Goal: Navigation & Orientation: Understand site structure

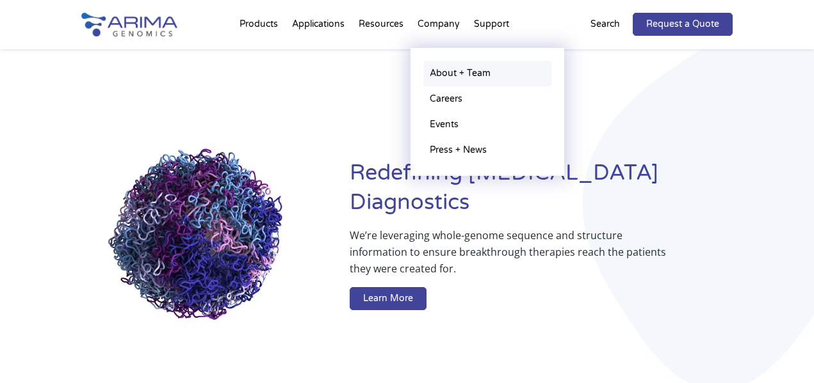
click at [438, 72] on link "About + Team" at bounding box center [487, 74] width 128 height 26
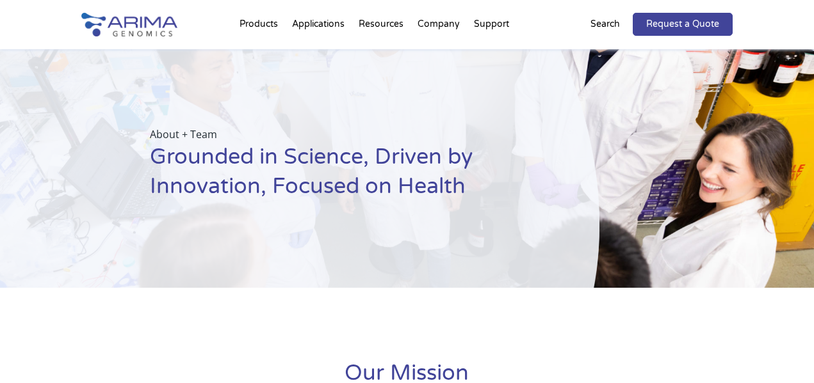
click at [152, 24] on img at bounding box center [129, 25] width 96 height 24
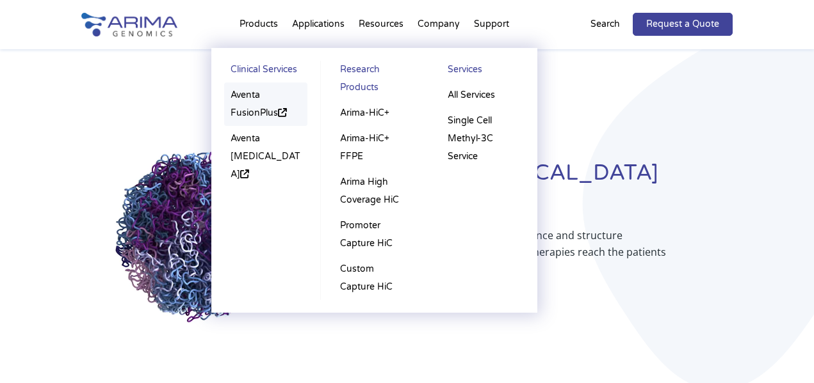
click at [254, 115] on link "Aventa FusionPlus" at bounding box center [265, 105] width 83 height 44
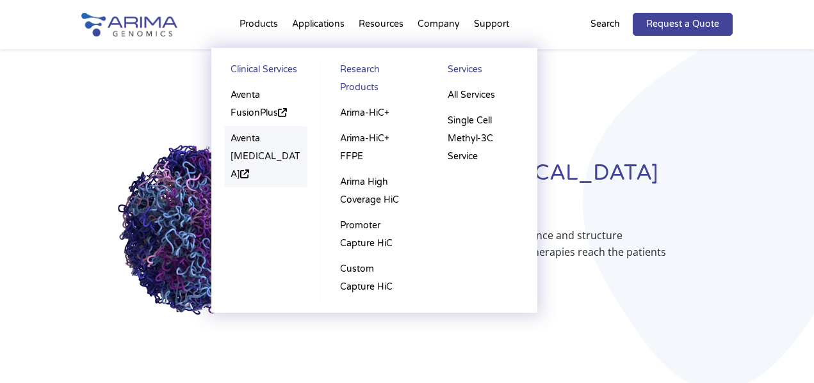
click at [249, 170] on icon at bounding box center [244, 174] width 9 height 9
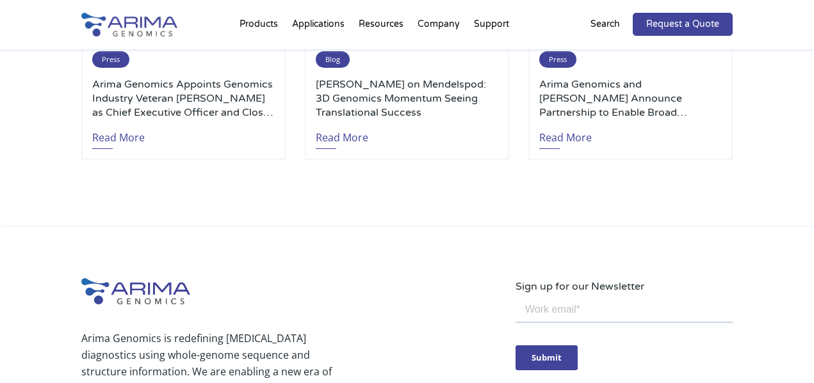
scroll to position [2709, 0]
